Goal: Task Accomplishment & Management: Manage account settings

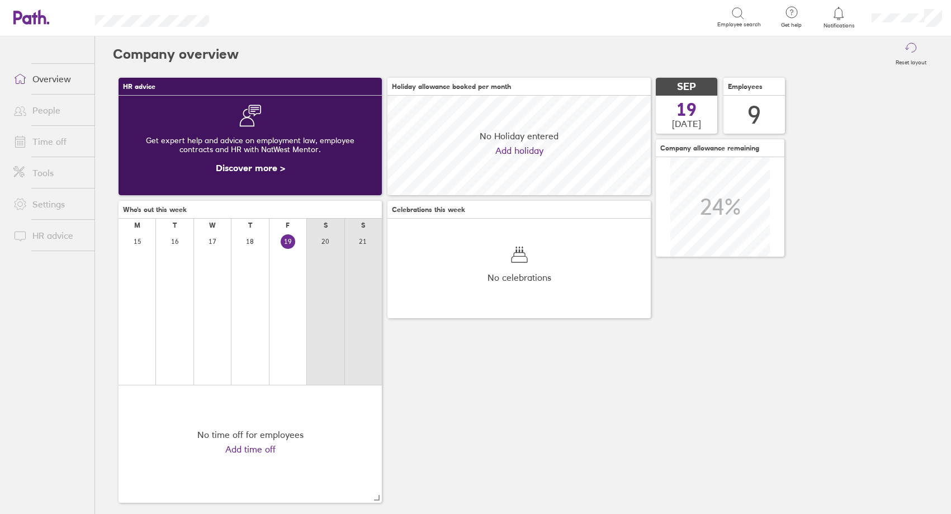
scroll to position [100, 263]
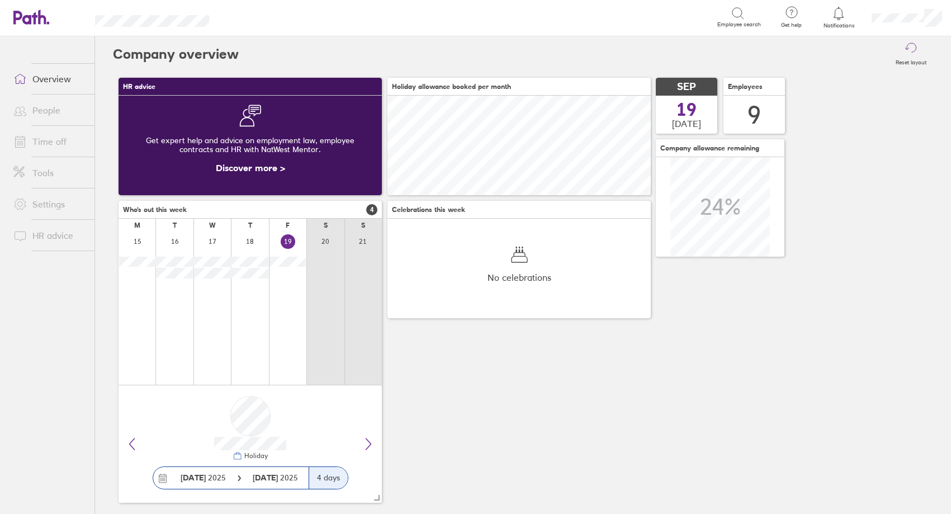
click at [29, 146] on span at bounding box center [18, 141] width 28 height 13
